Goal: Task Accomplishment & Management: Complete application form

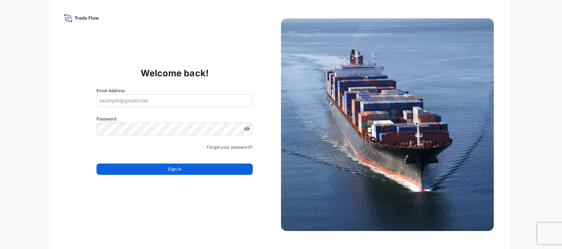
click at [156, 102] on input "Email Address" at bounding box center [174, 100] width 156 height 13
type input "[EMAIL_ADDRESS][DOMAIN_NAME]"
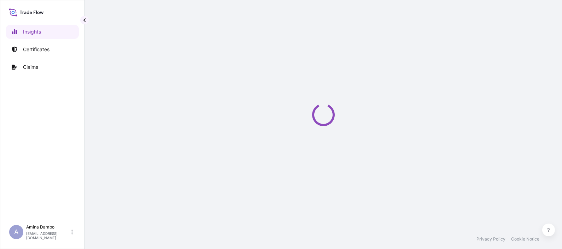
select select "2025"
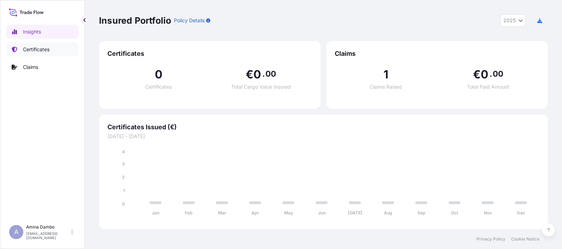
click at [59, 46] on link "Certificates" at bounding box center [42, 49] width 73 height 14
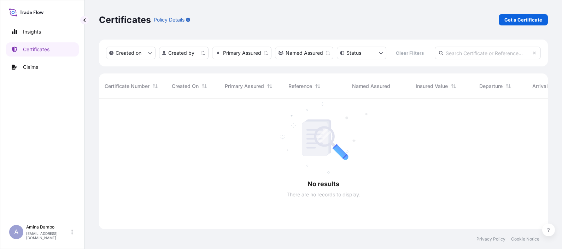
scroll to position [127, 442]
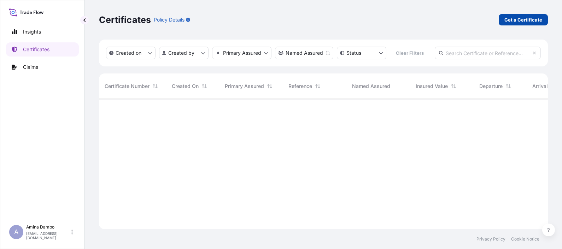
click at [516, 24] on link "Get a Certificate" at bounding box center [522, 19] width 49 height 11
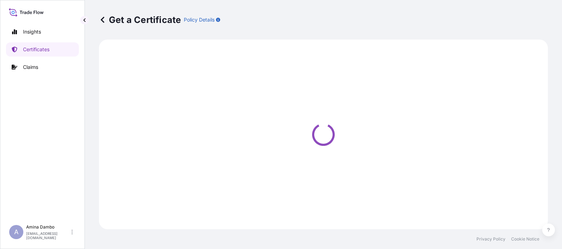
select select "Ocean Vessel"
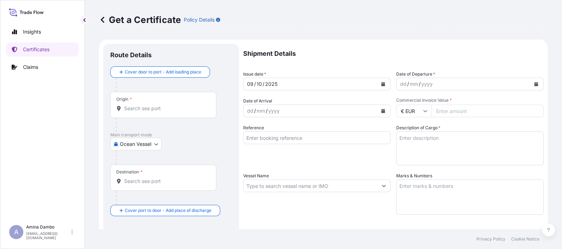
click at [532, 82] on button "Calendar" at bounding box center [535, 83] width 11 height 11
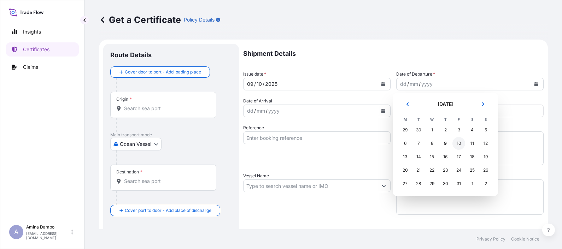
click at [459, 142] on div "10" at bounding box center [458, 143] width 13 height 13
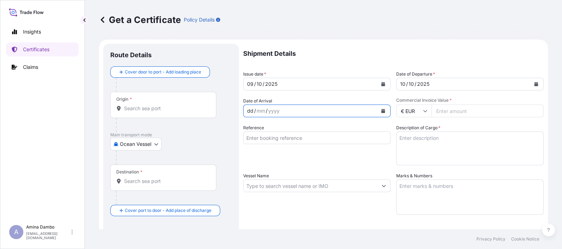
click at [296, 111] on div "dd / mm / yyyy" at bounding box center [310, 111] width 134 height 13
click at [381, 110] on icon "Calendar" at bounding box center [383, 111] width 4 height 4
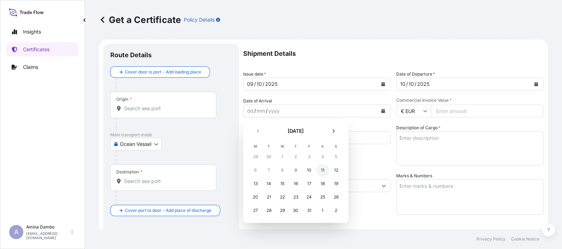
click at [322, 173] on div "11" at bounding box center [322, 170] width 13 height 13
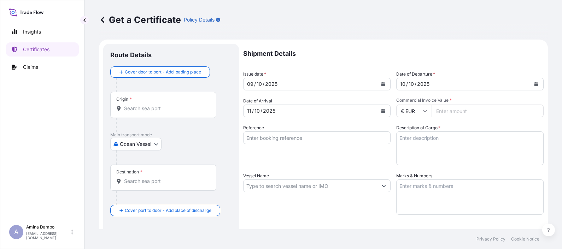
click at [454, 105] on input "Commercial Invoice Value *" at bounding box center [487, 111] width 112 height 13
click at [451, 110] on input "Commercial Invoice Value *" at bounding box center [487, 111] width 112 height 13
paste input "19.86"
type input "19855"
click at [477, 129] on div "Description of Cargo *" at bounding box center [469, 144] width 147 height 41
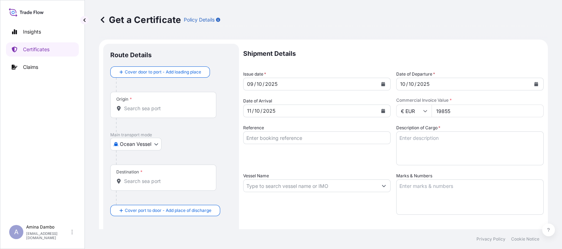
click at [267, 141] on input "Reference" at bounding box center [316, 137] width 147 height 13
click at [286, 138] on input "Reference" at bounding box center [316, 137] width 147 height 13
paste input "AF292"
type input "AF292"
click at [147, 146] on body "Insights Certificates Claims A Amina Dambo amina.dambo.k8@mail.toray Get a Cert…" at bounding box center [281, 124] width 562 height 249
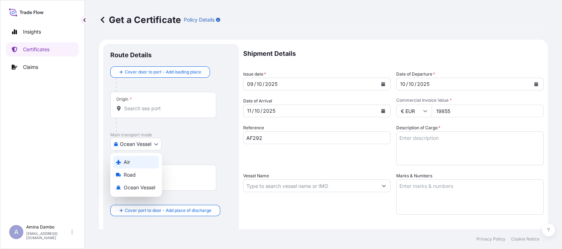
click at [129, 161] on span "Air" at bounding box center [127, 162] width 6 height 7
select select "Air"
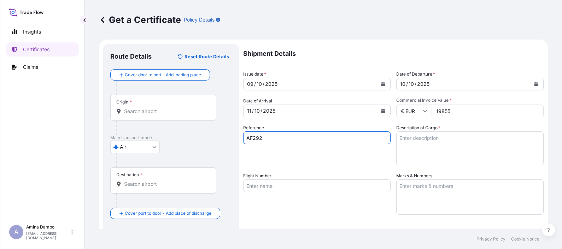
drag, startPoint x: 269, startPoint y: 141, endPoint x: 235, endPoint y: 143, distance: 34.0
click at [235, 143] on form "Route Details Reset Route Details Cover door to port - Add loading place Place …" at bounding box center [323, 195] width 449 height 311
click at [283, 186] on input "Flight Number" at bounding box center [316, 185] width 147 height 13
paste input "AF292"
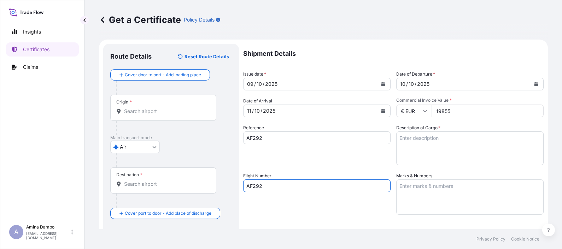
click at [297, 181] on input "AF292" at bounding box center [316, 185] width 147 height 13
click at [298, 184] on input "AF292" at bounding box center [316, 185] width 147 height 13
type input "AF292"
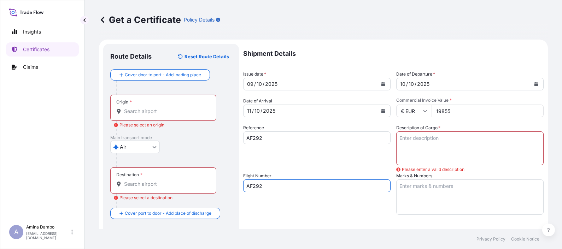
click at [298, 184] on input "AF292" at bounding box center [316, 185] width 147 height 13
type input "AF292/1010"
click at [435, 138] on textarea "Description of Cargo *" at bounding box center [469, 148] width 147 height 34
click at [409, 149] on textarea "Description of Cargo *" at bounding box center [469, 148] width 147 height 34
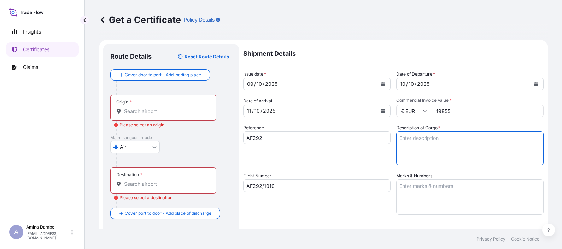
paste textarea "TORAYCA CARBON FIBER"
type textarea "TORAYCA CARBON FIBER"
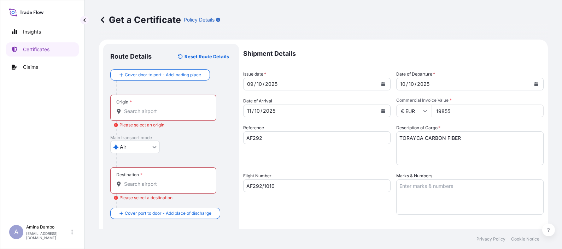
click at [150, 106] on div "Origin *" at bounding box center [163, 108] width 106 height 26
click at [150, 108] on input "Origin * Please select an origin" at bounding box center [165, 111] width 83 height 7
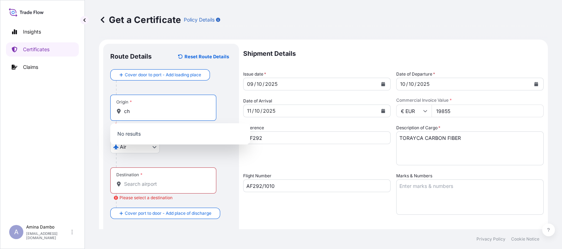
type input "c"
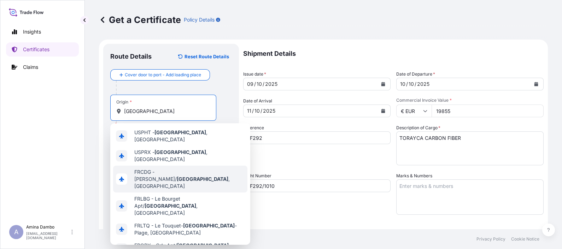
click at [193, 169] on span "FRCDG - Charles-de-Gaulle Apt/ Paris , France" at bounding box center [189, 179] width 110 height 21
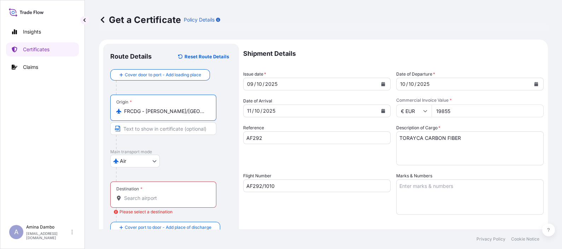
type input "FRCDG - Charles-de-Gaulle Apt/Paris, France"
click at [138, 196] on input "Destination * Please select a destination" at bounding box center [165, 198] width 83 height 7
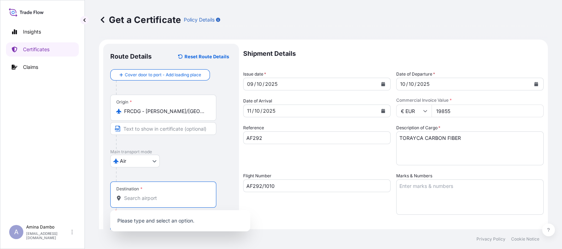
click at [150, 195] on input "Destination * Please select a destination" at bounding box center [165, 198] width 83 height 7
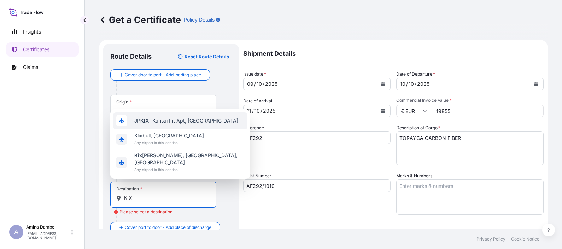
click at [179, 124] on span "JP KIX - Kansai Int Apt, Japan" at bounding box center [186, 120] width 104 height 7
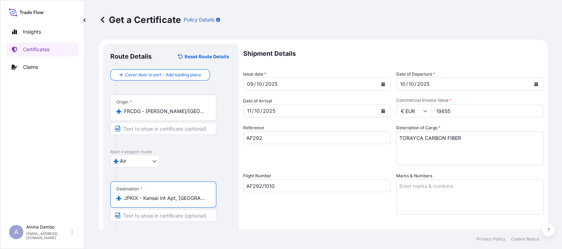
type input "JPKIX - Kansai Int Apt, Japan"
click at [197, 111] on input "FRCDG - Charles-de-Gaulle Apt/Paris, France" at bounding box center [165, 111] width 83 height 7
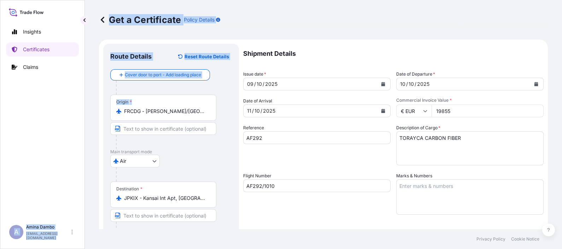
drag, startPoint x: 208, startPoint y: 114, endPoint x: 81, endPoint y: 128, distance: 127.9
click at [81, 128] on div "Insights Certificates Claims A Amina Dambo amina.dambo.k8@mail.toray Get a Cert…" at bounding box center [281, 124] width 562 height 249
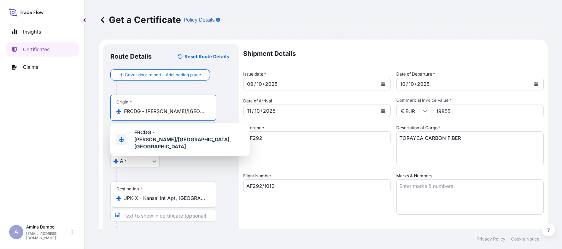
click at [230, 108] on div "Origin * FRCDG - Charles-de-Gaulle Apt/Paris, France" at bounding box center [171, 122] width 122 height 54
click at [192, 108] on input "FRCDG - Charles-de-Gaulle Apt/Paris, France" at bounding box center [165, 111] width 83 height 7
drag, startPoint x: 124, startPoint y: 110, endPoint x: 278, endPoint y: 122, distance: 155.2
click at [265, 117] on form "Route Details Reset Route Details Cover door to port - Add loading place Place …" at bounding box center [323, 199] width 449 height 318
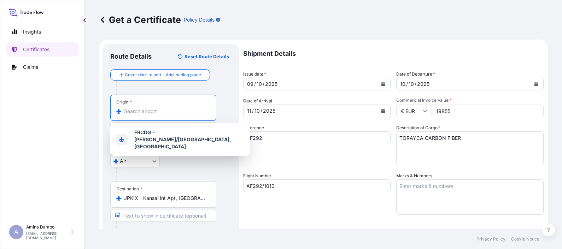
scroll to position [0, 0]
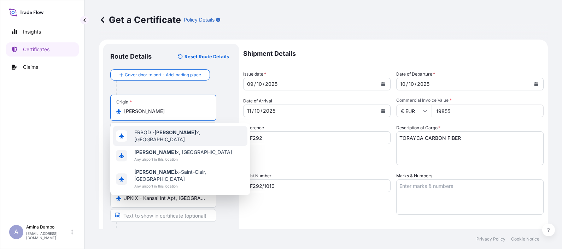
click at [190, 137] on span "FRBOD - Bordeau x, France" at bounding box center [189, 136] width 110 height 14
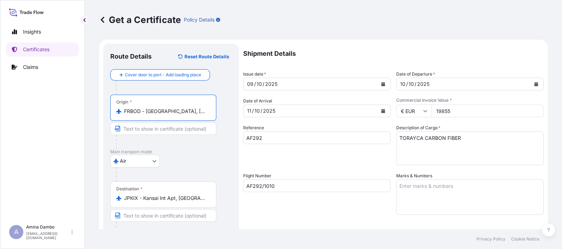
type input "FRBOD - Bordeaux, France"
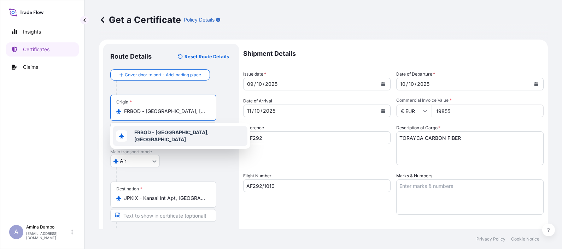
click at [174, 139] on div "FRBOD - Bordeaux, France" at bounding box center [180, 136] width 134 height 20
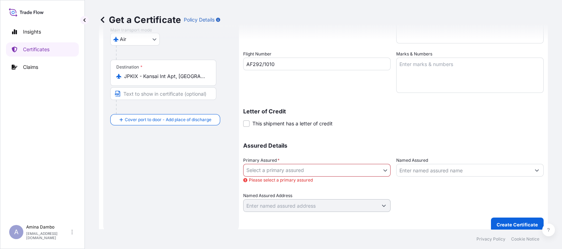
scroll to position [128, 0]
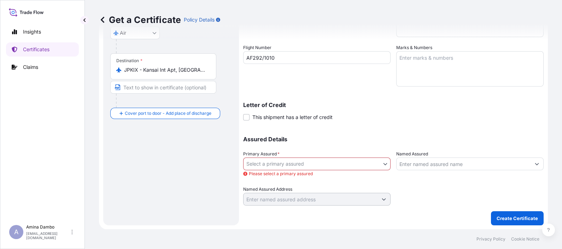
click at [322, 160] on body "1 option available. Insights Certificates Claims A Amina Dambo amina.dambo.k8@m…" at bounding box center [281, 124] width 562 height 249
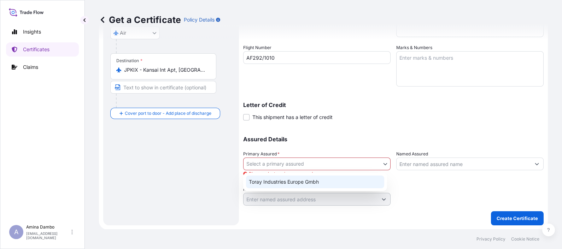
click at [293, 178] on div "Toray Industries Europe Gmbh" at bounding box center [315, 182] width 138 height 13
select select "31567"
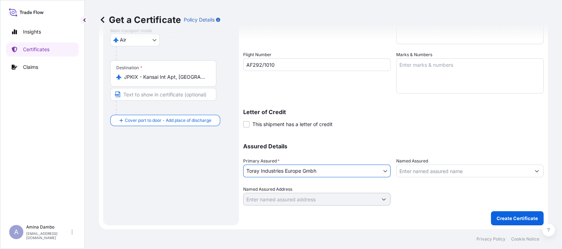
click at [415, 171] on input "Named Assured" at bounding box center [463, 171] width 134 height 13
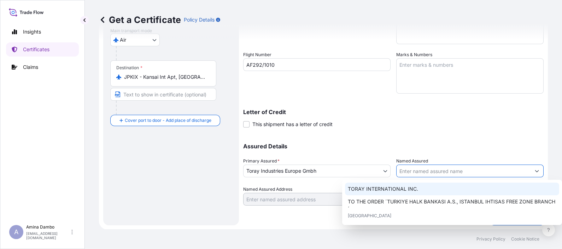
click at [411, 187] on span "TORAY INTERNATIONAL INC." at bounding box center [383, 188] width 70 height 7
type input "TORAY INTERNATIONAL INC."
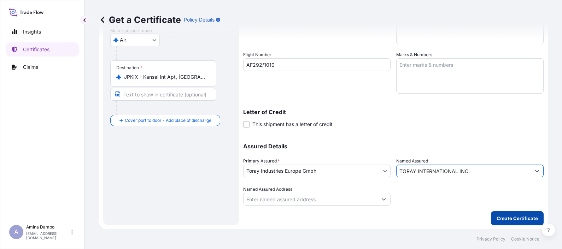
click at [501, 218] on p "Create Certificate" at bounding box center [516, 218] width 41 height 7
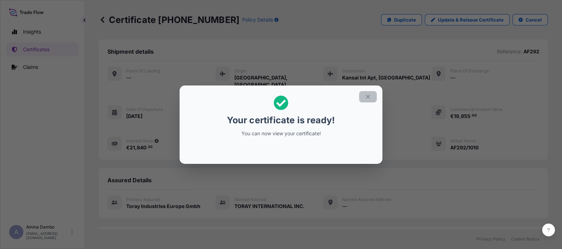
click at [366, 97] on icon "button" at bounding box center [368, 97] width 6 height 6
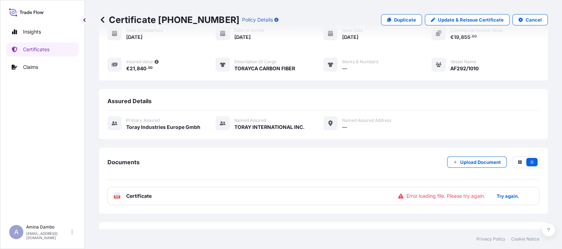
scroll to position [100, 0]
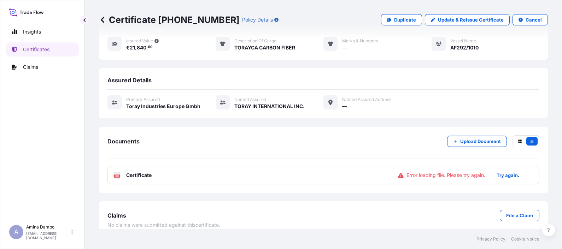
click at [144, 172] on span "Certificate" at bounding box center [138, 175] width 25 height 7
click at [504, 172] on p "Try again." at bounding box center [507, 175] width 23 height 7
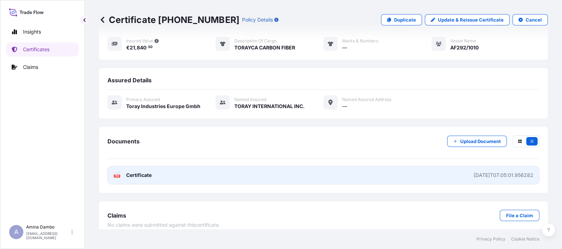
click at [135, 172] on span "Certificate" at bounding box center [138, 175] width 25 height 7
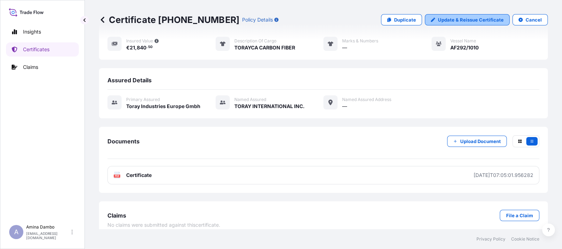
click at [465, 21] on p "Update & Reissue Certificate" at bounding box center [471, 19] width 66 height 7
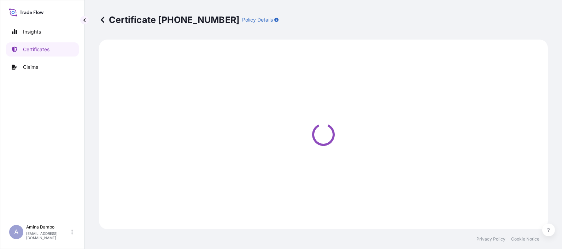
select select "Air"
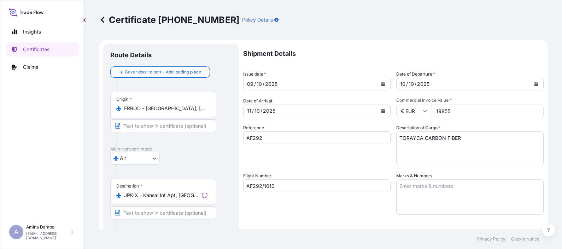
select select "31567"
drag, startPoint x: 296, startPoint y: 189, endPoint x: 172, endPoint y: 187, distance: 124.4
click at [172, 188] on form "Route Details Cover door to port - Add loading place Place of loading Road / In…" at bounding box center [323, 195] width 449 height 311
paste input "0101M/0810 AF292"
type input "AF0101M/0810 AF292"
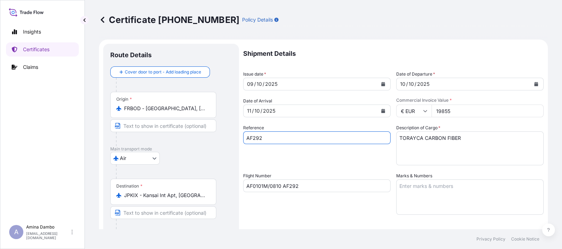
drag, startPoint x: 268, startPoint y: 138, endPoint x: 205, endPoint y: 142, distance: 63.0
click at [221, 140] on form "Route Details Cover door to port - Add loading place Place of loading Road / In…" at bounding box center [323, 195] width 449 height 311
paste input "CFE-1513"
type input "CFE-1513"
drag, startPoint x: 307, startPoint y: 186, endPoint x: 161, endPoint y: 193, distance: 146.8
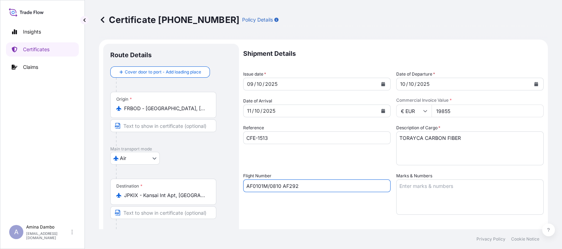
click at [161, 193] on form "Route Details Cover door to port - Add loading place Place of loading Road / In…" at bounding box center [323, 195] width 449 height 311
paste input "& AF292/1010"
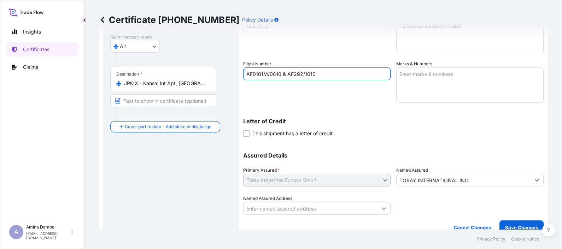
scroll to position [121, 0]
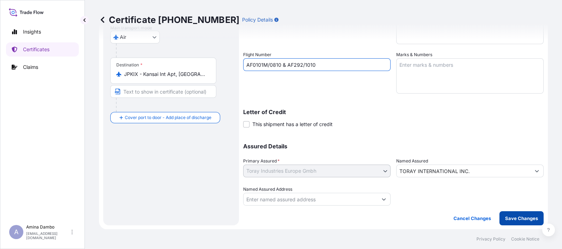
type input "AF0101M/0810 & AF292/1010"
click at [511, 219] on p "Save Changes" at bounding box center [521, 218] width 33 height 7
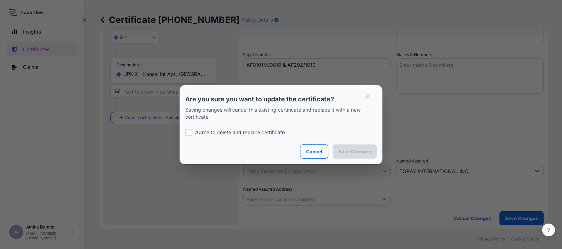
click at [193, 134] on label "Agree to delete and replace certificate" at bounding box center [280, 132] width 191 height 7
checkbox input "true"
click at [362, 155] on button "Save Changes" at bounding box center [354, 151] width 44 height 14
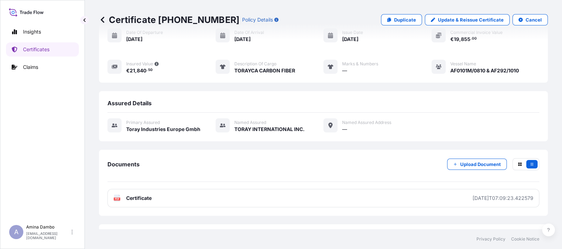
scroll to position [100, 0]
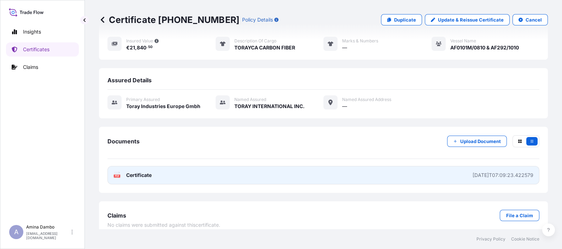
click at [136, 172] on span "Certificate" at bounding box center [138, 175] width 25 height 7
